Goal: Transaction & Acquisition: Purchase product/service

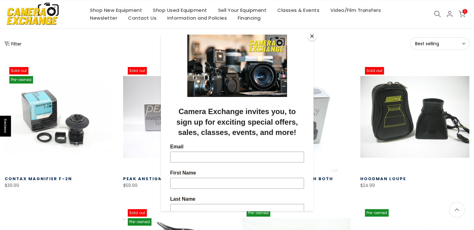
scroll to position [78, 0]
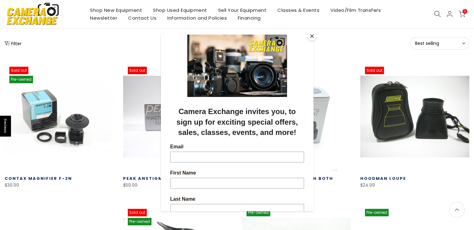
click at [312, 36] on button "Close" at bounding box center [312, 36] width 9 height 9
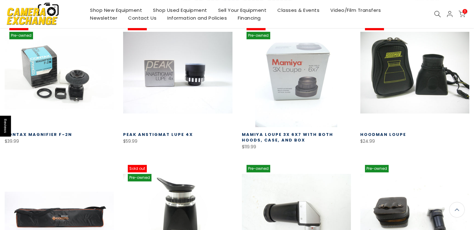
scroll to position [124, 0]
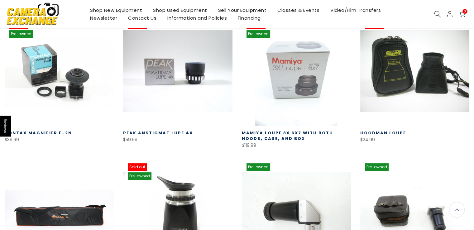
click at [296, 132] on link "Mamiya Loupe 3X 6X7 with both hoods, case, and box" at bounding box center [287, 136] width 91 height 12
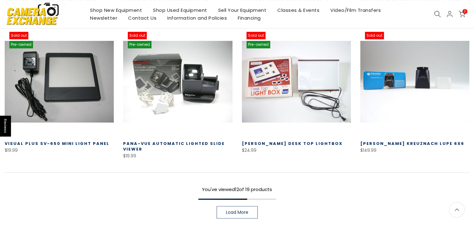
scroll to position [398, 0]
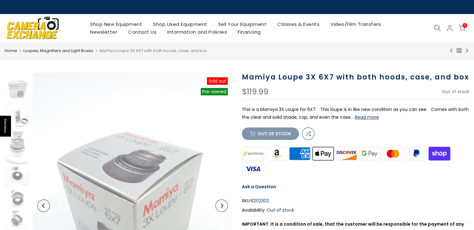
scroll to position [7, 0]
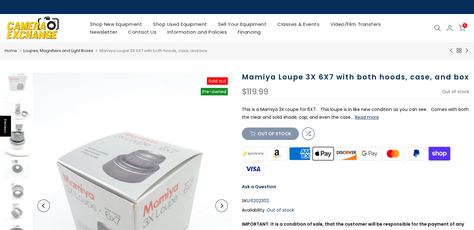
click at [17, 138] on img at bounding box center [17, 140] width 25 height 33
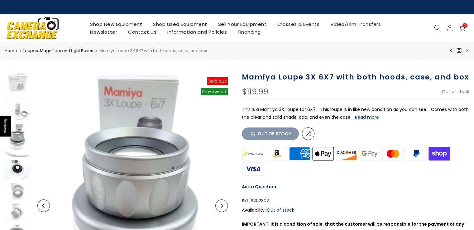
click at [18, 171] on img at bounding box center [17, 169] width 25 height 19
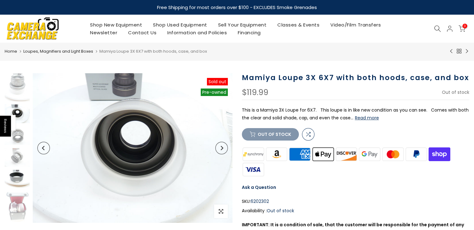
click at [17, 179] on img at bounding box center [17, 179] width 25 height 19
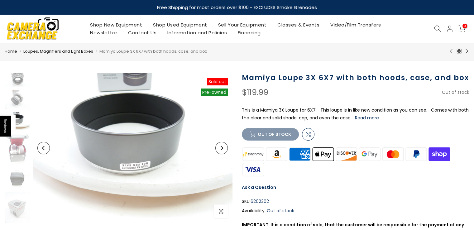
scroll to position [124, 0]
